Goal: Task Accomplishment & Management: Use online tool/utility

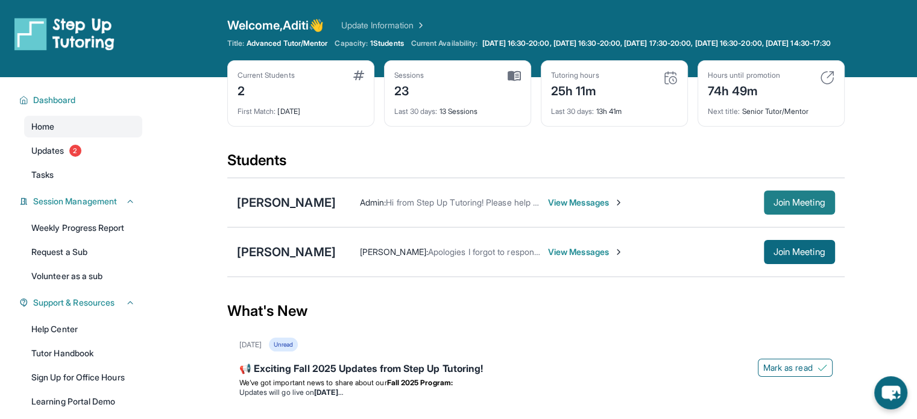
click at [777, 206] on button "Join Meeting" at bounding box center [799, 203] width 71 height 24
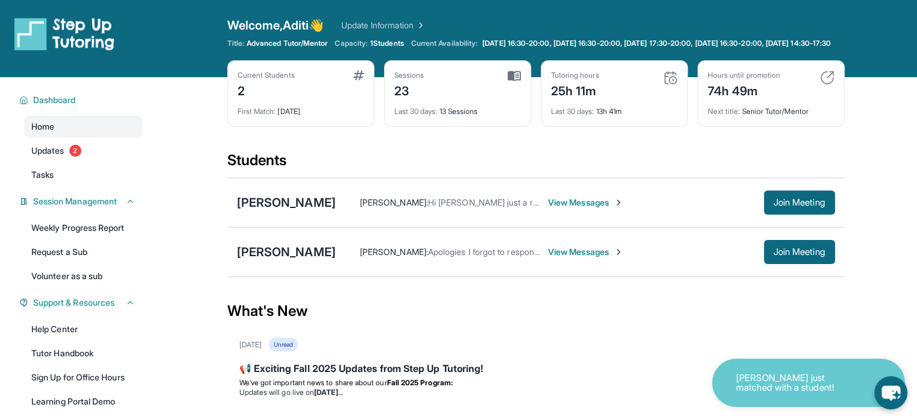
scroll to position [111, 0]
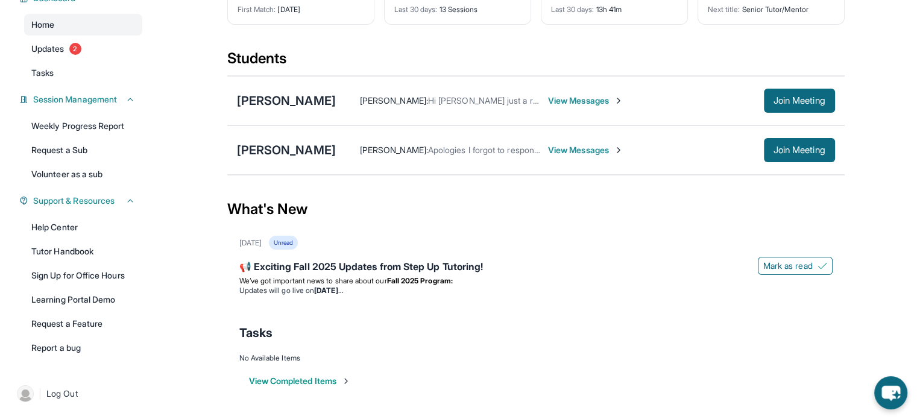
click at [411, 329] on div "Tasks" at bounding box center [535, 332] width 593 height 17
click at [793, 102] on span "Join Meeting" at bounding box center [800, 100] width 52 height 7
click at [200, 67] on main "Current Students 2 First Match : 1 month ago Sessions 23 Last 30 days : 13 Sess…" at bounding box center [535, 195] width 763 height 441
